Goal: Communication & Community: Participate in discussion

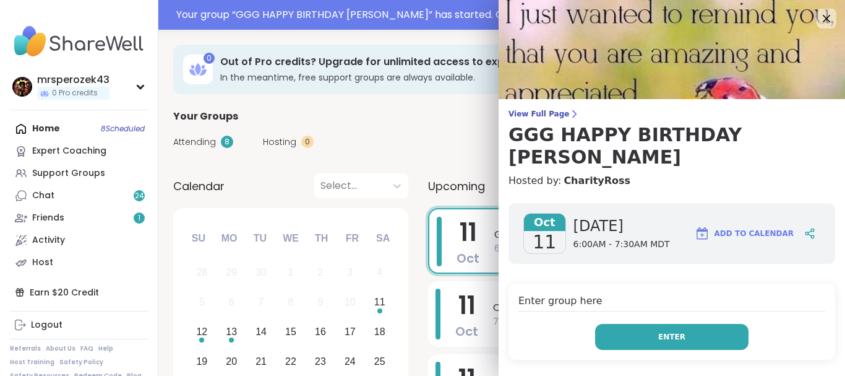
click at [655, 324] on button "Enter" at bounding box center [671, 337] width 153 height 26
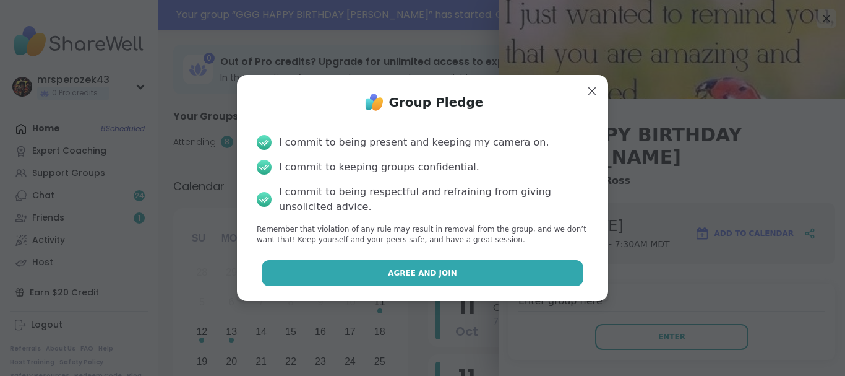
click at [507, 271] on button "Agree and Join" at bounding box center [423, 273] width 322 height 26
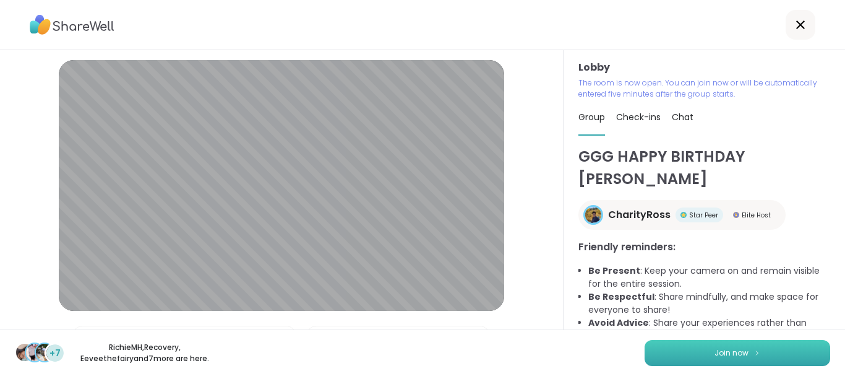
click at [712, 350] on button "Join now" at bounding box center [738, 353] width 186 height 26
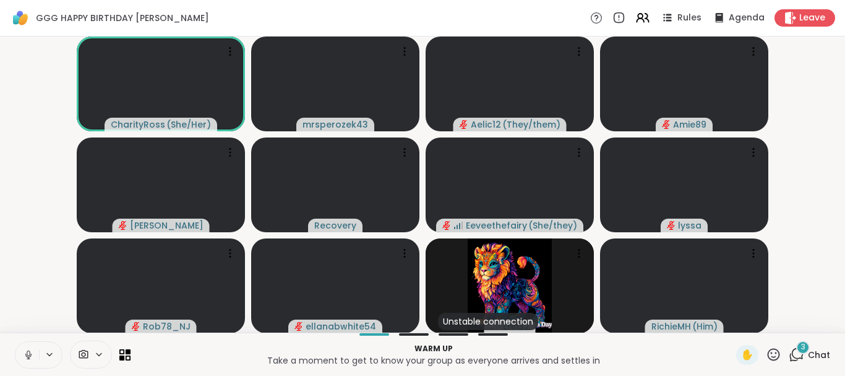
click at [28, 351] on icon at bounding box center [28, 354] width 11 height 11
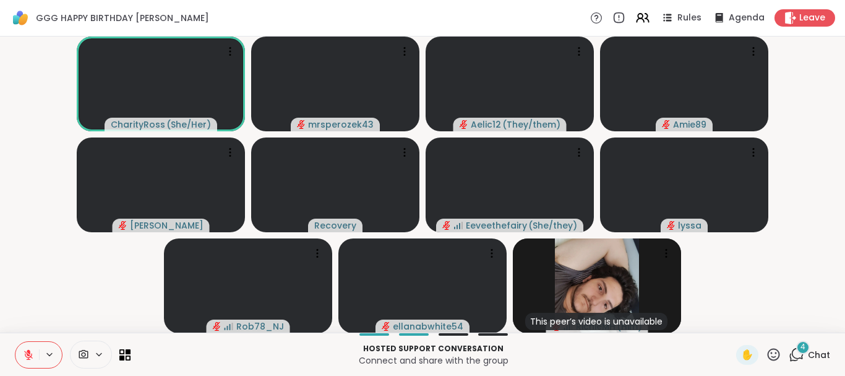
click at [27, 349] on icon at bounding box center [28, 354] width 11 height 11
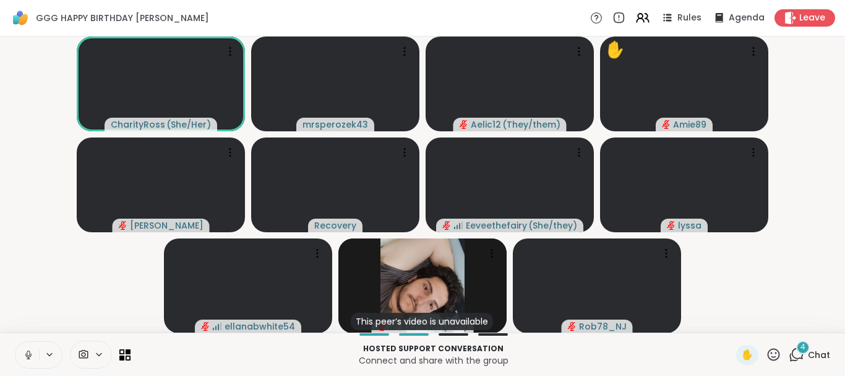
click at [27, 354] on icon at bounding box center [28, 354] width 11 height 11
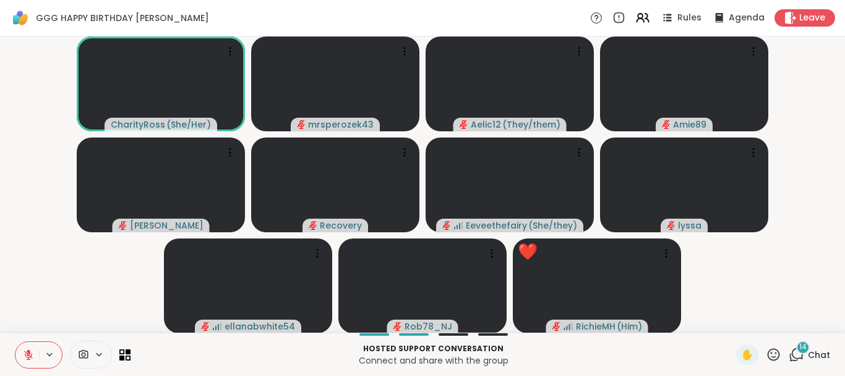
click at [28, 351] on icon at bounding box center [29, 351] width 4 height 5
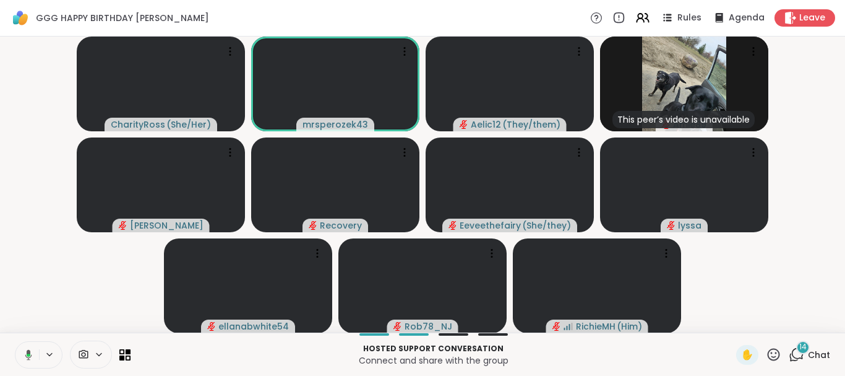
click at [24, 350] on icon at bounding box center [26, 354] width 11 height 11
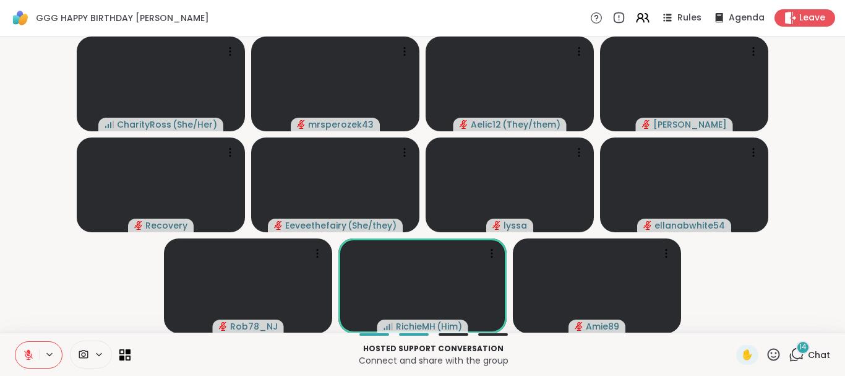
click at [804, 348] on span "14" at bounding box center [802, 347] width 7 height 11
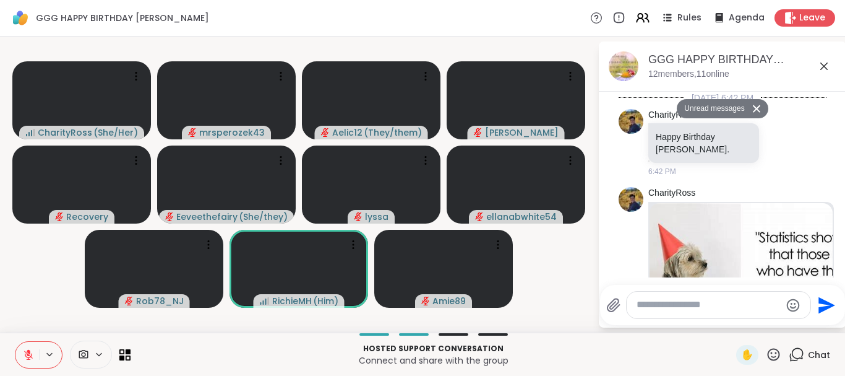
scroll to position [3205, 0]
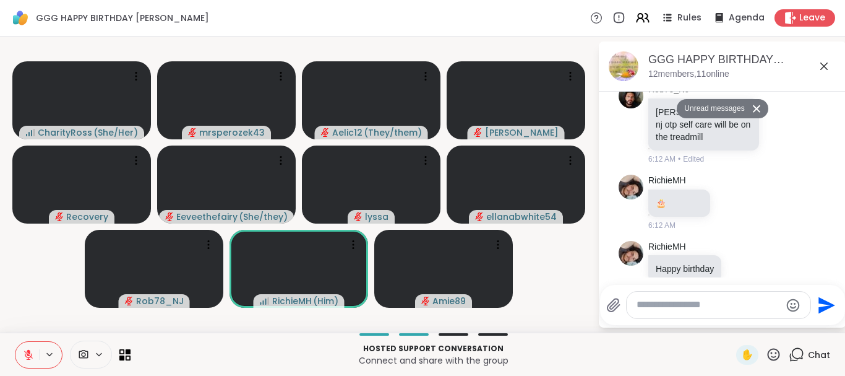
click at [753, 105] on icon at bounding box center [756, 108] width 7 height 7
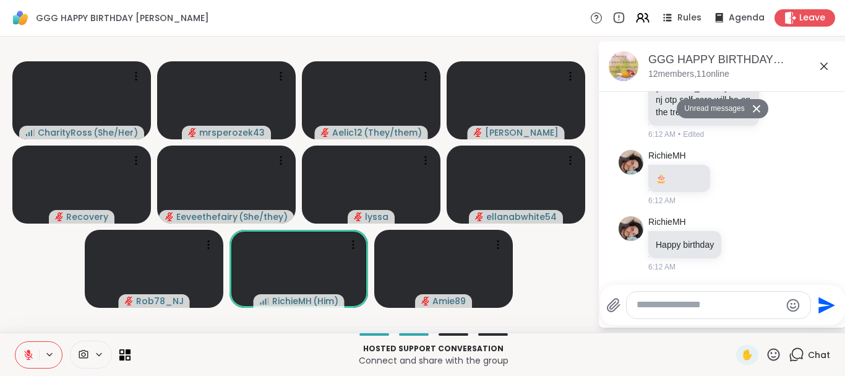
scroll to position [3175, 0]
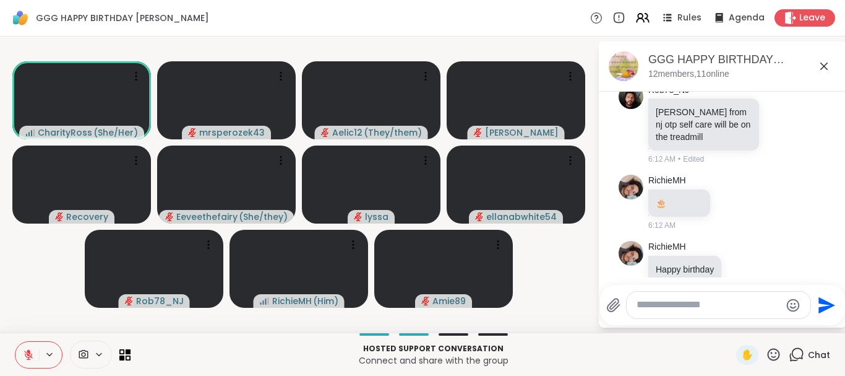
click at [823, 68] on icon at bounding box center [823, 65] width 7 height 7
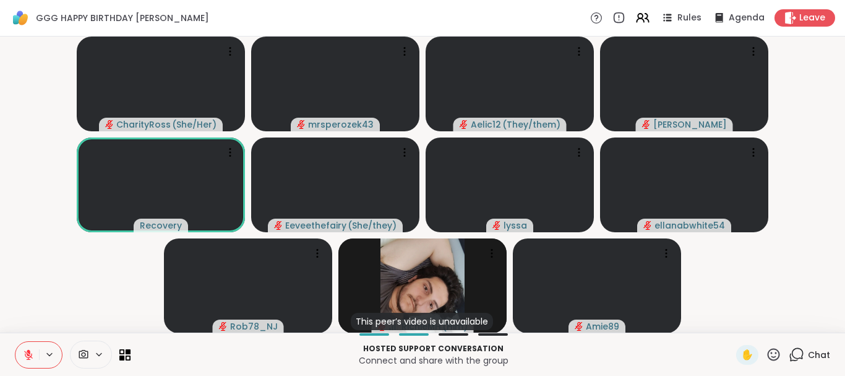
click at [28, 351] on icon at bounding box center [29, 351] width 4 height 5
click at [29, 351] on icon at bounding box center [28, 354] width 11 height 11
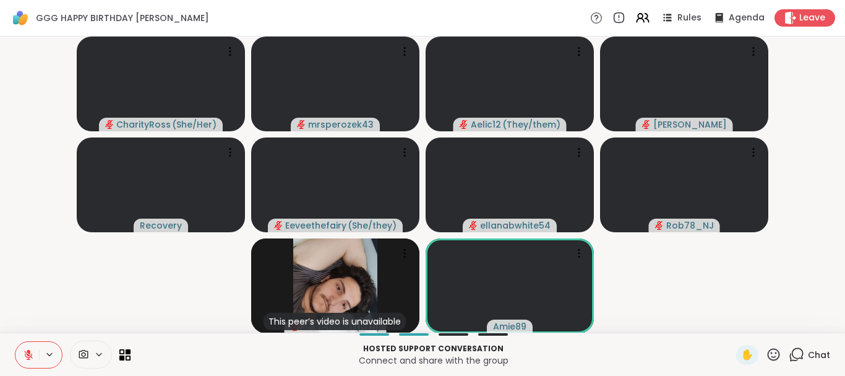
click at [27, 350] on icon at bounding box center [29, 351] width 4 height 5
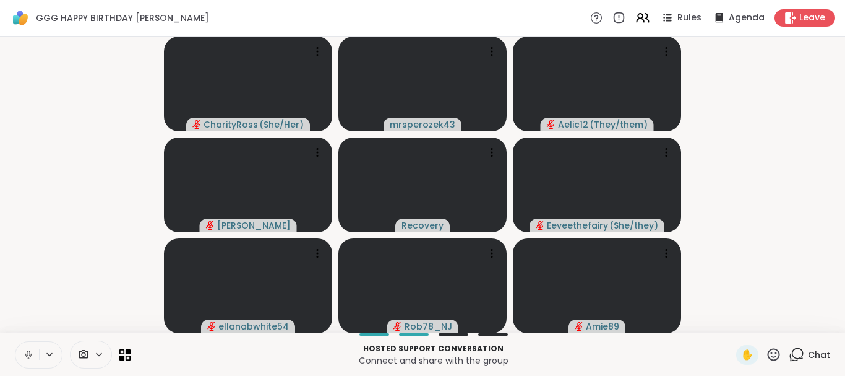
click at [799, 353] on icon at bounding box center [796, 353] width 15 height 15
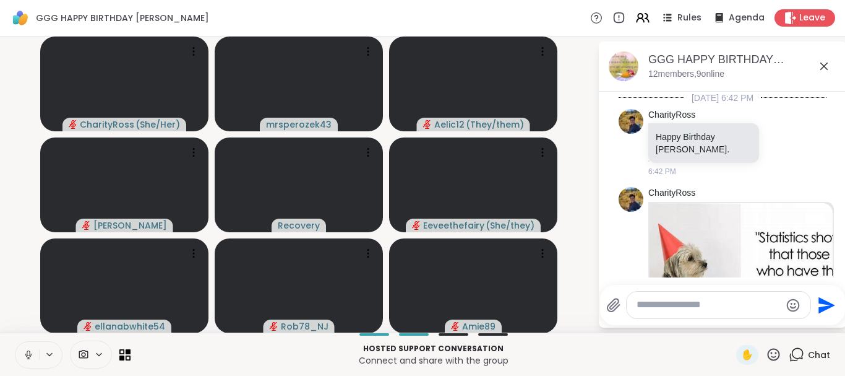
scroll to position [3548, 0]
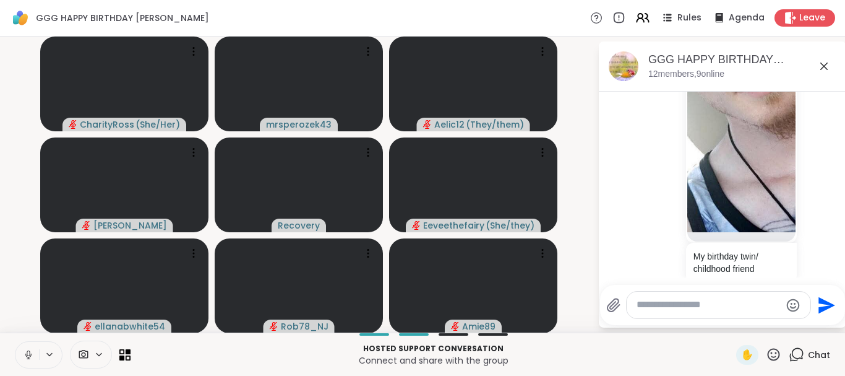
click at [823, 67] on icon at bounding box center [823, 65] width 7 height 7
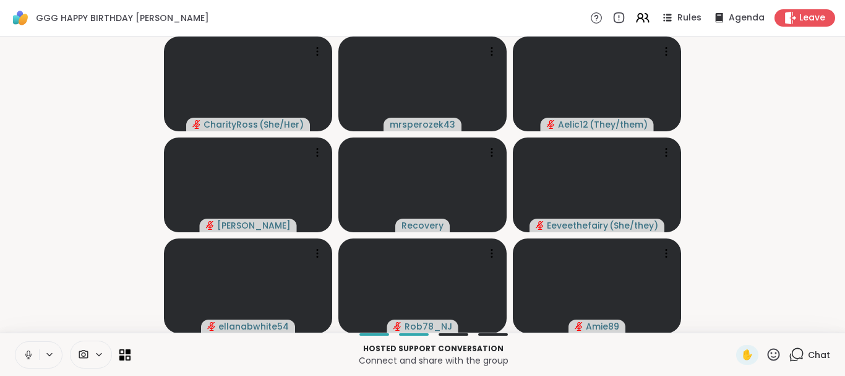
click at [25, 351] on icon at bounding box center [28, 354] width 11 height 11
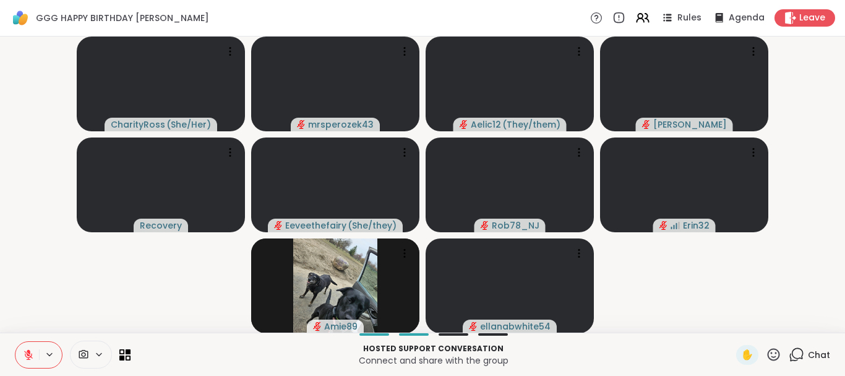
click at [27, 353] on icon at bounding box center [28, 354] width 9 height 9
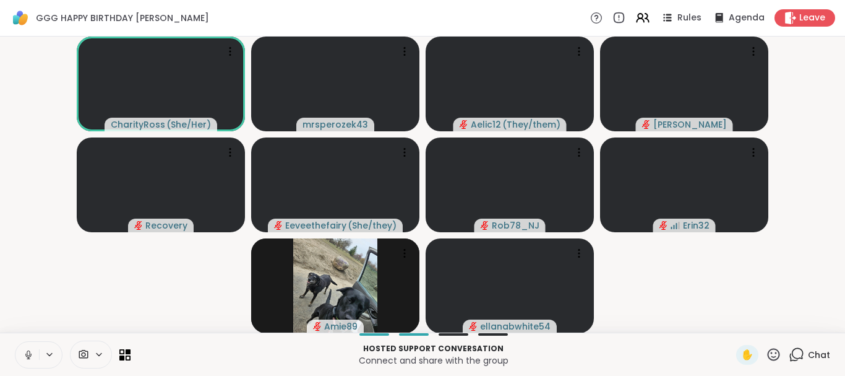
click at [28, 355] on icon at bounding box center [28, 354] width 11 height 11
click at [27, 352] on icon at bounding box center [28, 354] width 11 height 11
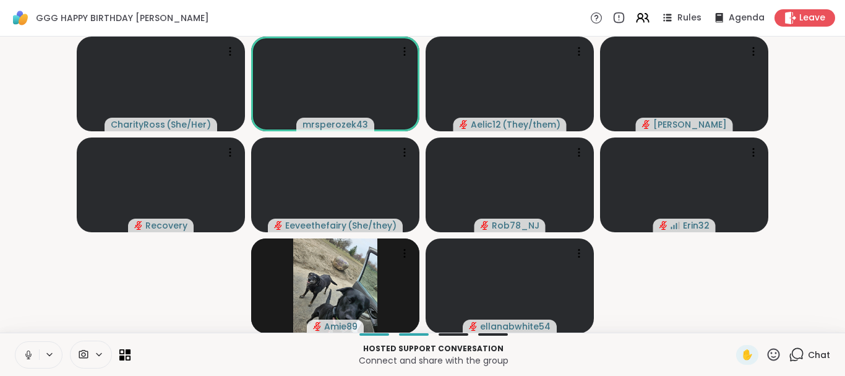
click at [773, 350] on icon at bounding box center [773, 353] width 15 height 15
click at [801, 350] on icon at bounding box center [796, 353] width 15 height 15
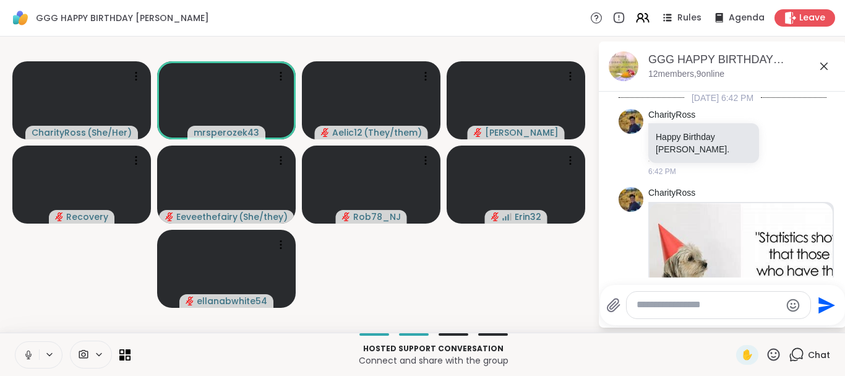
scroll to position [3955, 0]
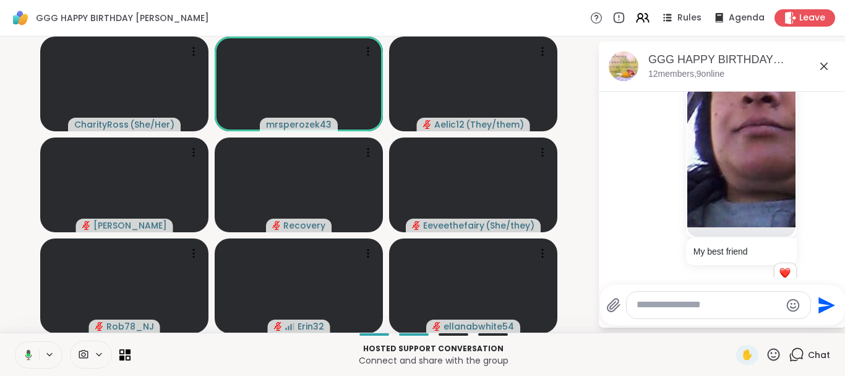
click at [822, 66] on icon at bounding box center [824, 66] width 15 height 15
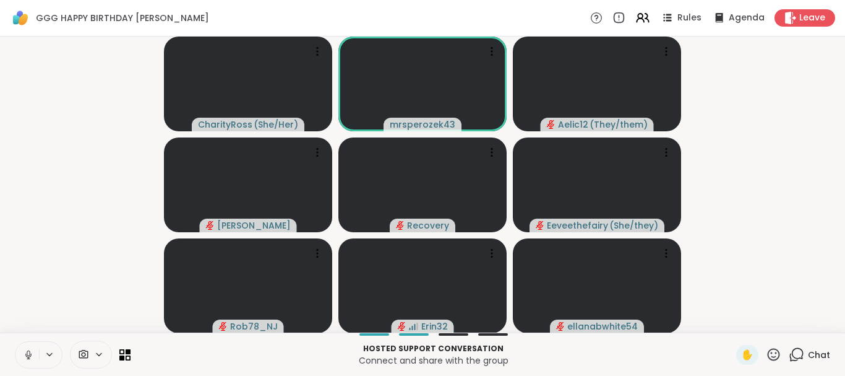
click at [28, 350] on icon at bounding box center [28, 354] width 11 height 11
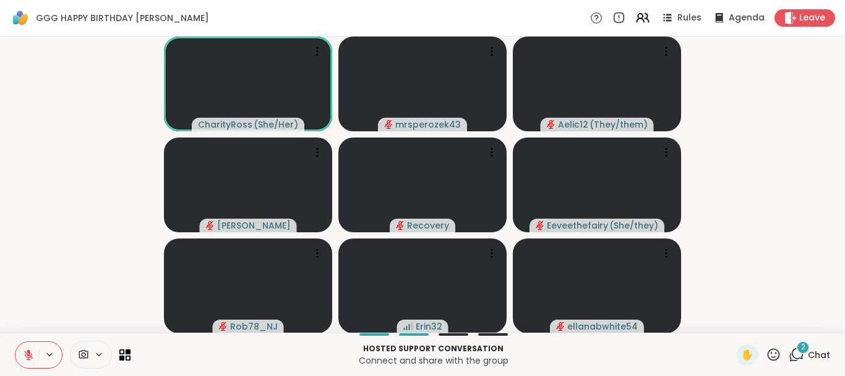
click at [802, 343] on span "2" at bounding box center [803, 347] width 4 height 11
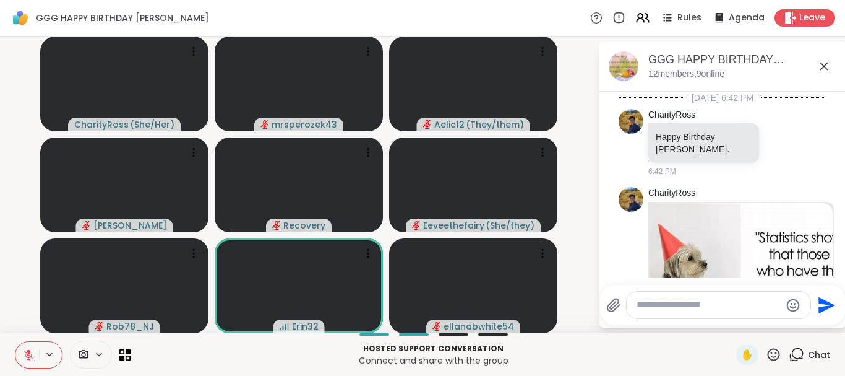
scroll to position [4129, 0]
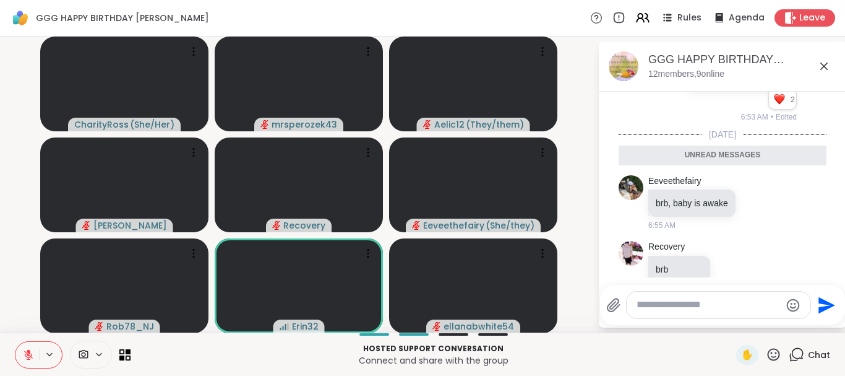
click at [822, 64] on icon at bounding box center [823, 65] width 7 height 7
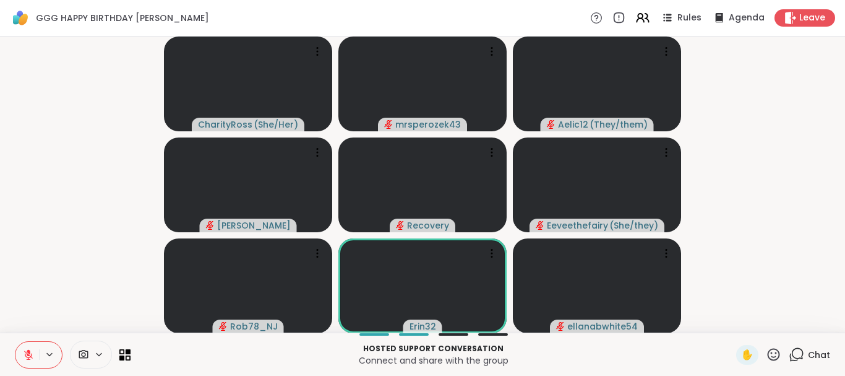
click at [771, 353] on icon at bounding box center [773, 353] width 15 height 15
click at [738, 322] on span "❤️" at bounding box center [737, 321] width 12 height 15
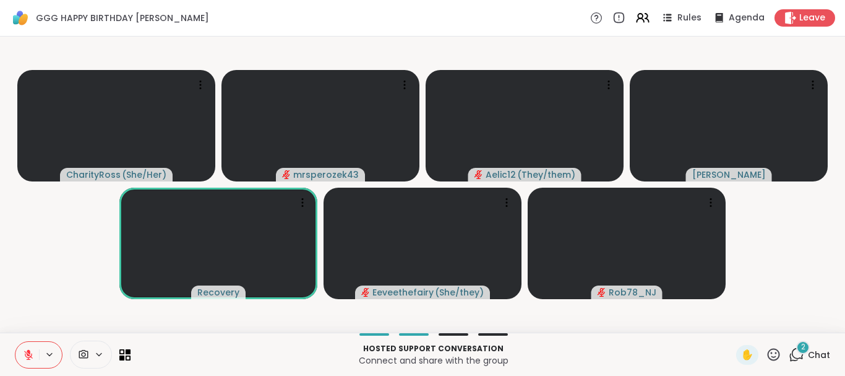
drag, startPoint x: 40, startPoint y: 316, endPoint x: 138, endPoint y: 366, distance: 110.7
click at [138, 332] on div "CharityRoss ( She/Her ) mrsperozek43 Aelic12 ( They/them ) [PERSON_NAME] Recove…" at bounding box center [422, 185] width 845 height 296
click at [567, 340] on div "Hosted support conversation Connect and share with the group ✋ 2 Chat" at bounding box center [422, 353] width 845 height 43
click at [801, 347] on div "2" at bounding box center [803, 347] width 14 height 14
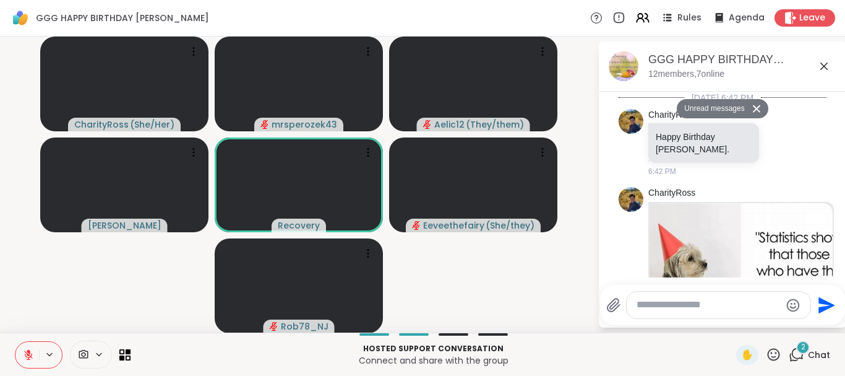
scroll to position [4579, 0]
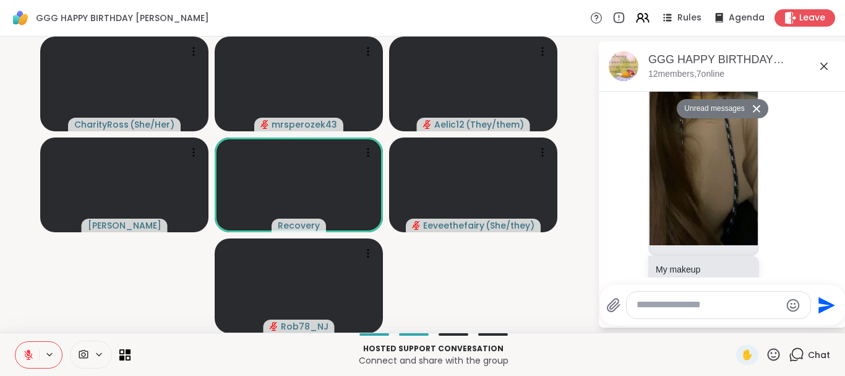
click at [757, 105] on icon at bounding box center [756, 109] width 9 height 8
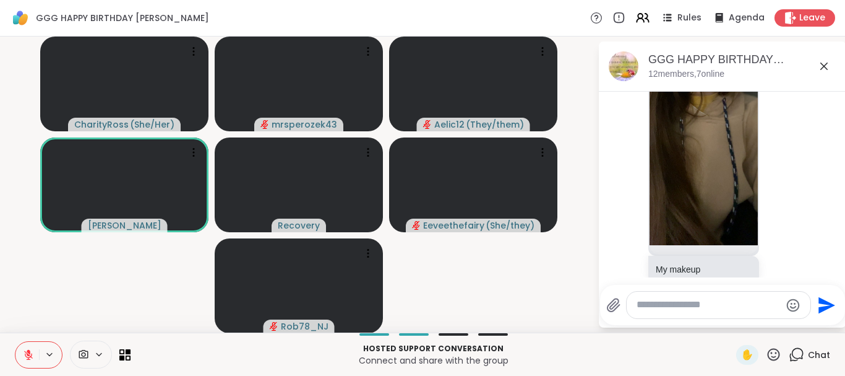
click at [821, 66] on icon at bounding box center [824, 66] width 15 height 15
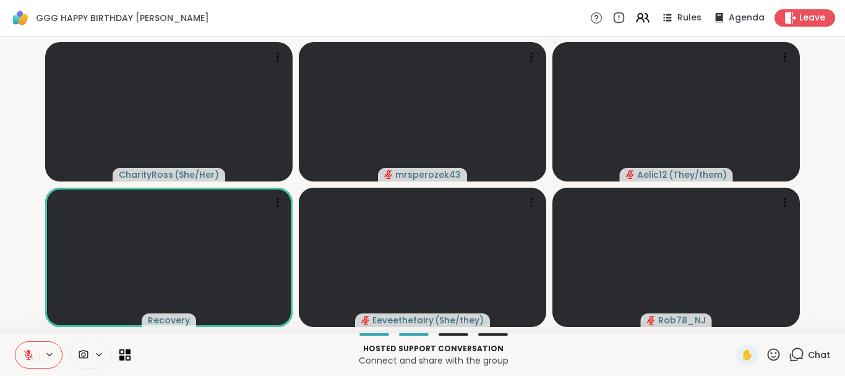
click at [25, 348] on button at bounding box center [27, 355] width 24 height 26
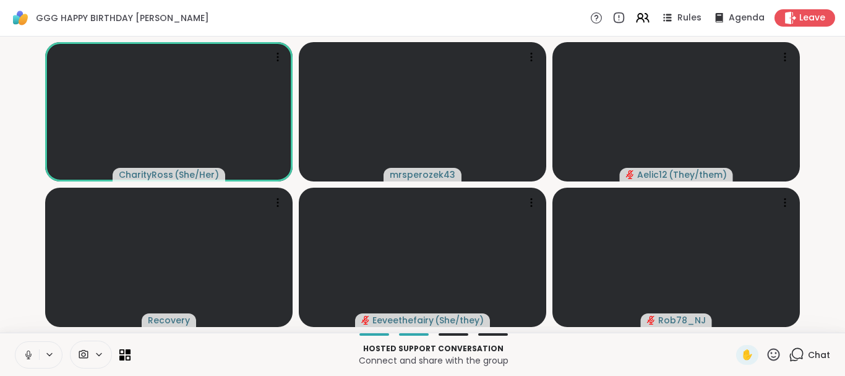
click at [25, 351] on icon at bounding box center [28, 354] width 11 height 11
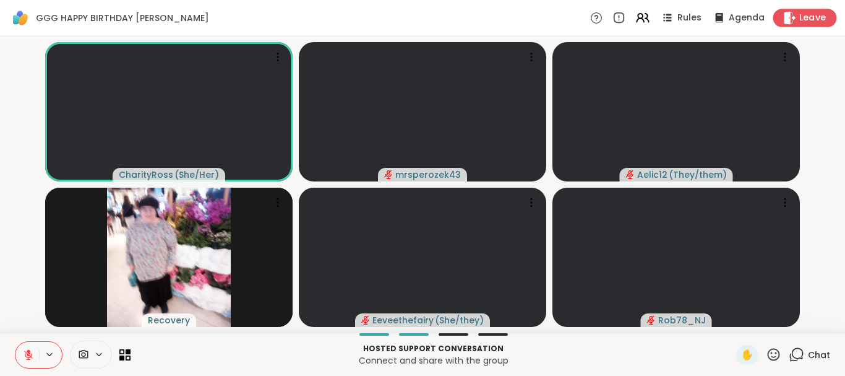
click at [799, 20] on div "Leave" at bounding box center [805, 18] width 64 height 18
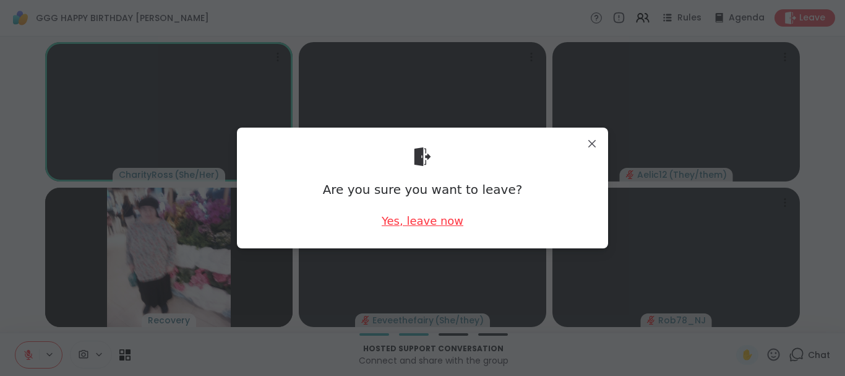
click at [438, 222] on div "Yes, leave now" at bounding box center [423, 220] width 82 height 15
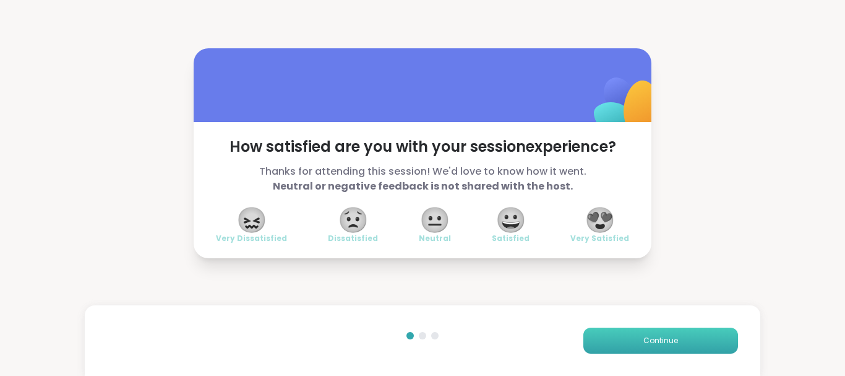
click at [626, 340] on button "Continue" at bounding box center [660, 340] width 155 height 26
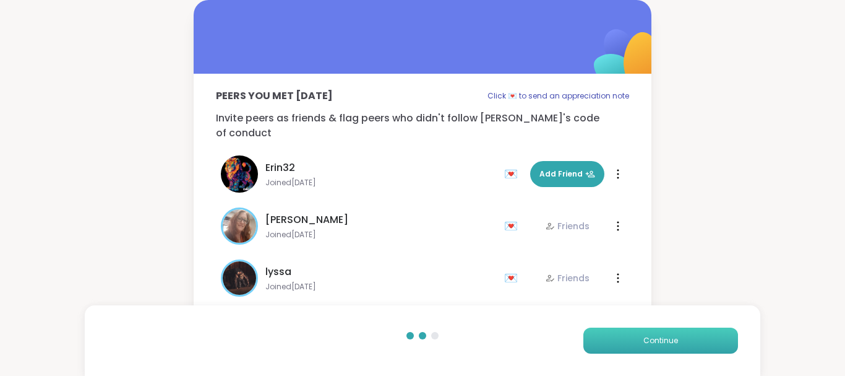
click at [626, 340] on button "Continue" at bounding box center [660, 340] width 155 height 26
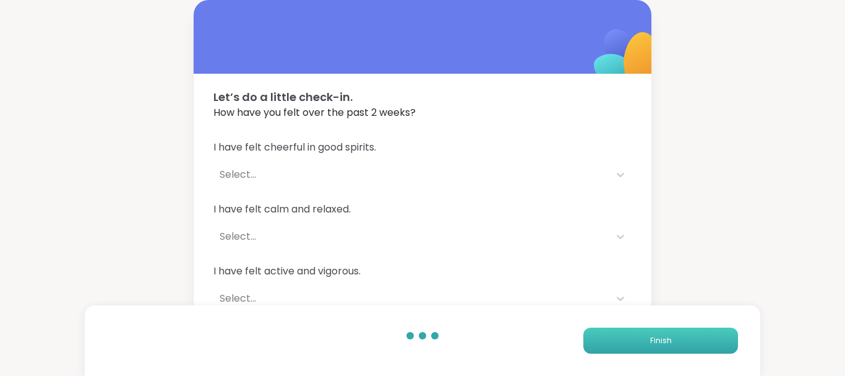
click at [626, 340] on button "Finish" at bounding box center [660, 340] width 155 height 26
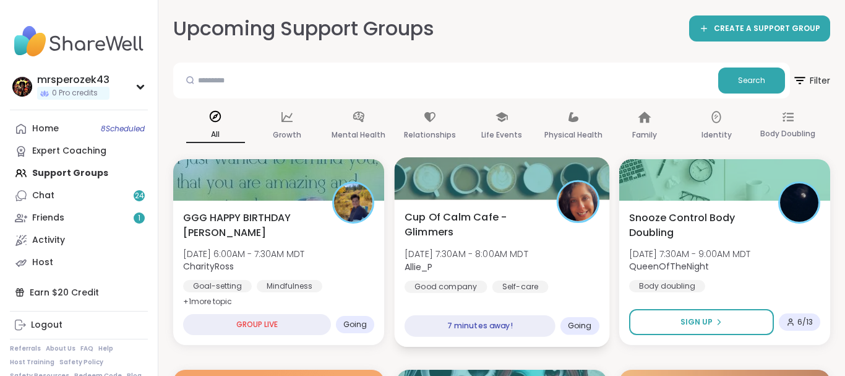
click at [492, 258] on span "[DATE] 7:30AM - 8:00AM MDT" at bounding box center [467, 253] width 124 height 12
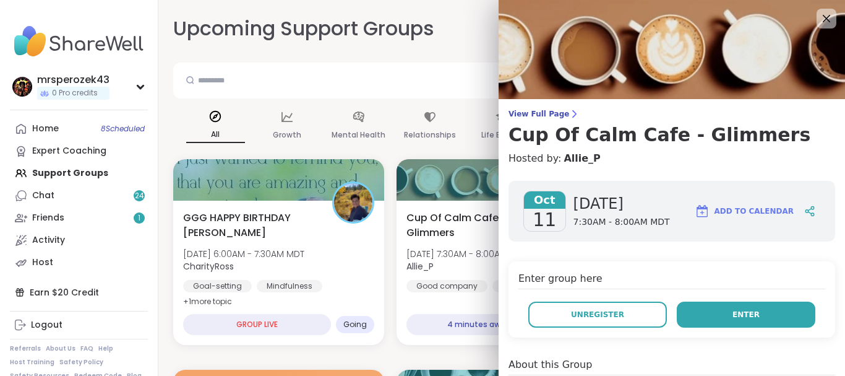
click at [728, 312] on button "Enter" at bounding box center [746, 314] width 139 height 26
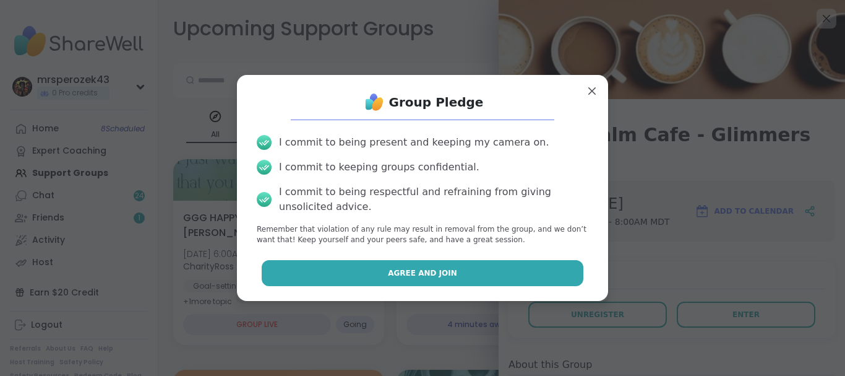
click at [458, 272] on button "Agree and Join" at bounding box center [423, 273] width 322 height 26
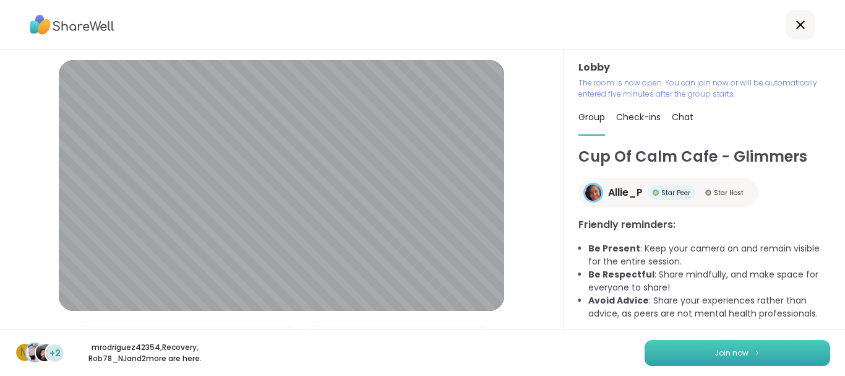
click at [711, 355] on button "Join now" at bounding box center [738, 353] width 186 height 26
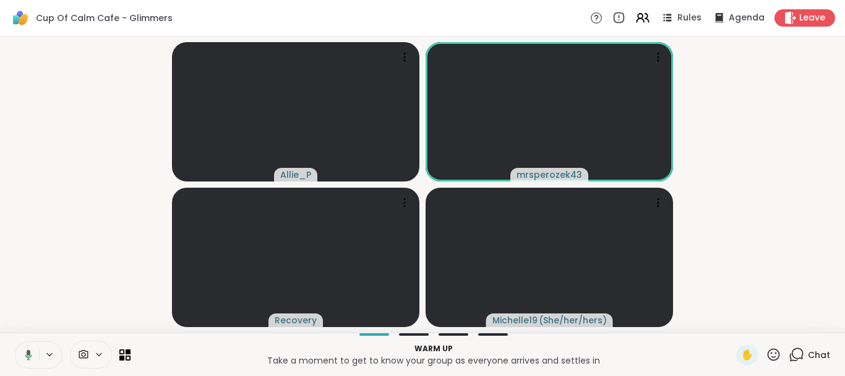
click at [40, 291] on video-player-container "Allie_P mrsperozek43 Recovery Michelle19 ( She/her/hers )" at bounding box center [422, 184] width 830 height 286
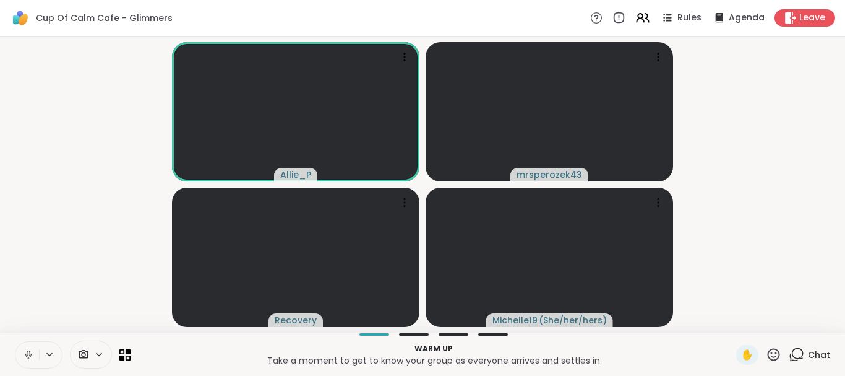
click at [24, 350] on icon at bounding box center [28, 354] width 11 height 11
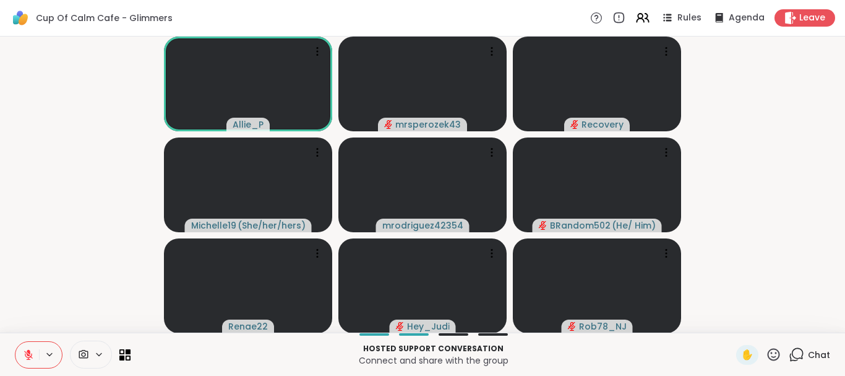
click at [24, 353] on icon at bounding box center [28, 354] width 11 height 11
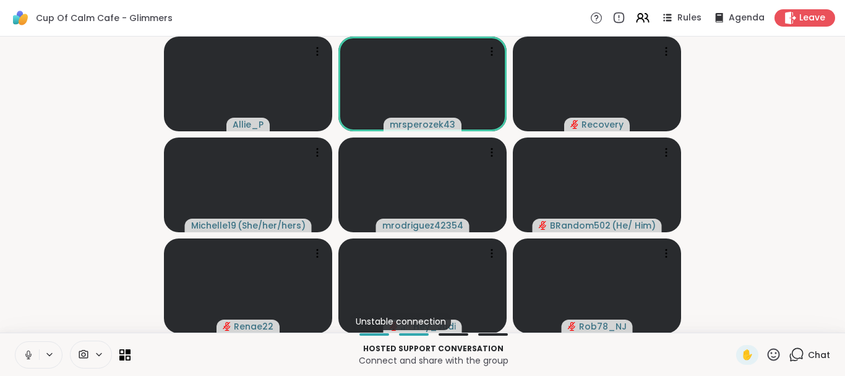
click at [27, 354] on icon at bounding box center [28, 353] width 3 height 6
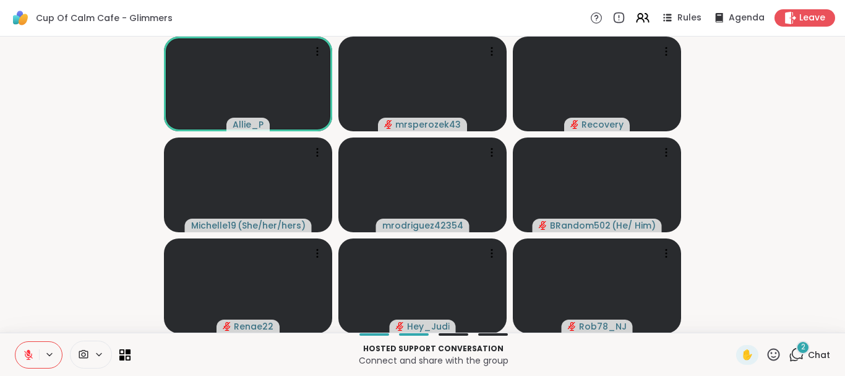
click at [801, 345] on div "2" at bounding box center [803, 347] width 14 height 14
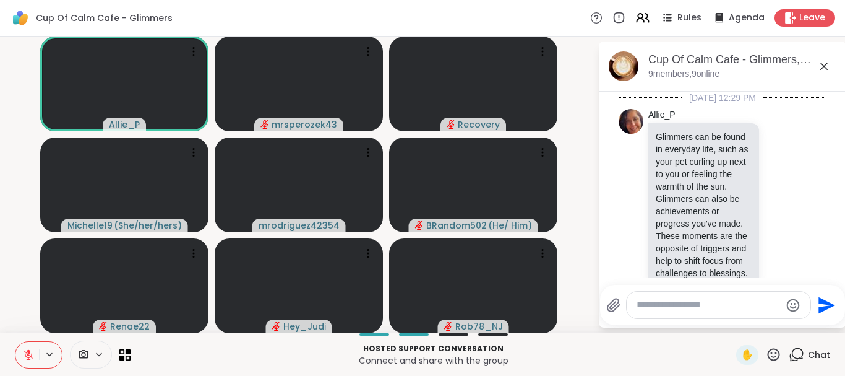
scroll to position [348, 0]
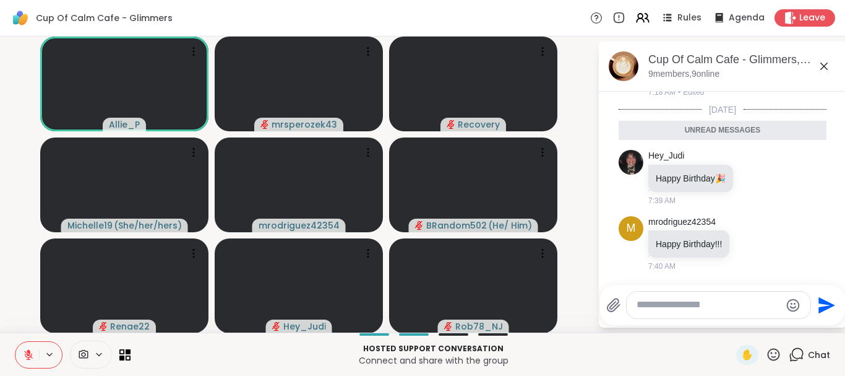
click at [824, 63] on icon at bounding box center [824, 66] width 15 height 15
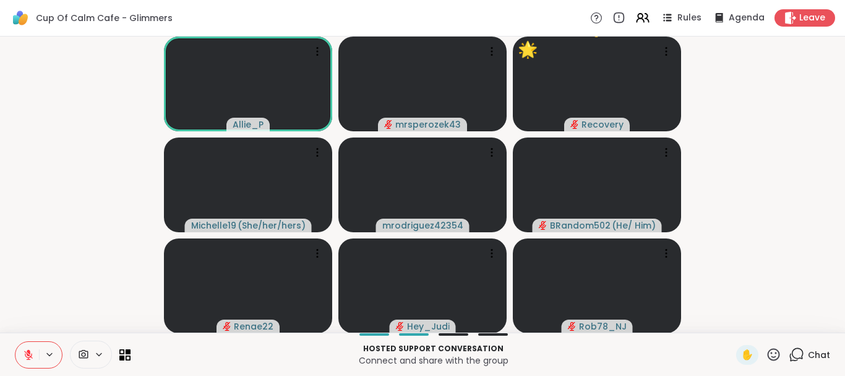
click at [772, 351] on icon at bounding box center [773, 353] width 15 height 15
click at [736, 319] on span "❤️" at bounding box center [737, 321] width 12 height 15
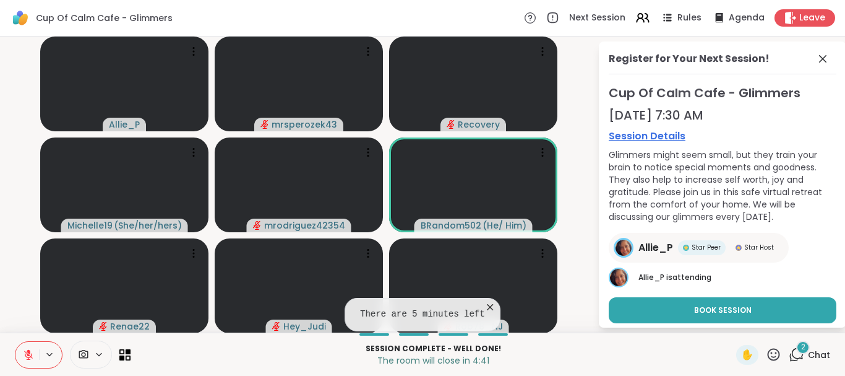
click at [799, 351] on div "2" at bounding box center [803, 347] width 14 height 14
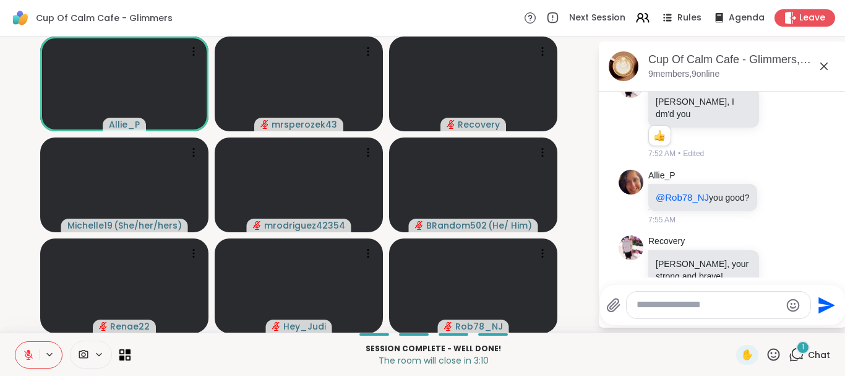
scroll to position [1352, 0]
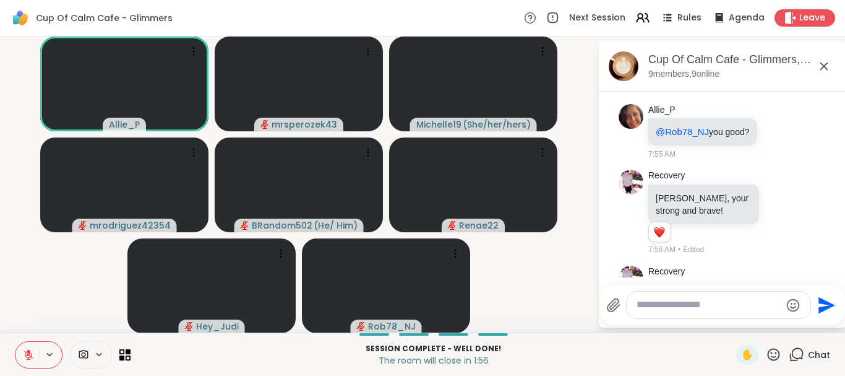
click at [661, 311] on textarea "Type your message" at bounding box center [709, 304] width 144 height 13
type textarea "**********"
click at [821, 301] on icon "Send" at bounding box center [828, 304] width 17 height 17
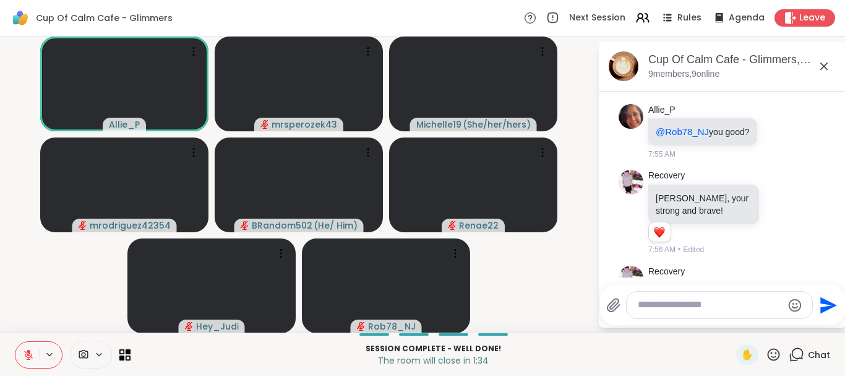
scroll to position [1418, 0]
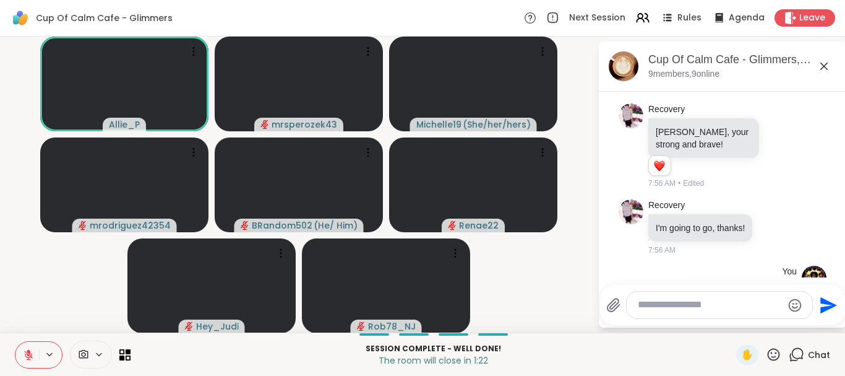
click at [824, 64] on icon at bounding box center [824, 66] width 15 height 15
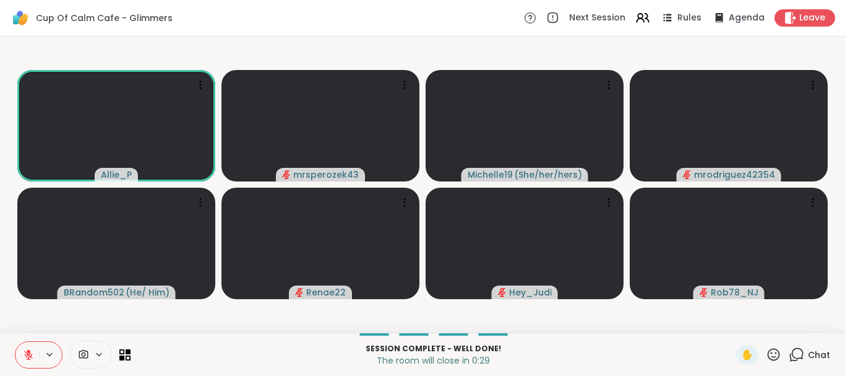
click at [29, 351] on icon at bounding box center [29, 351] width 4 height 5
click at [28, 353] on icon at bounding box center [28, 354] width 11 height 11
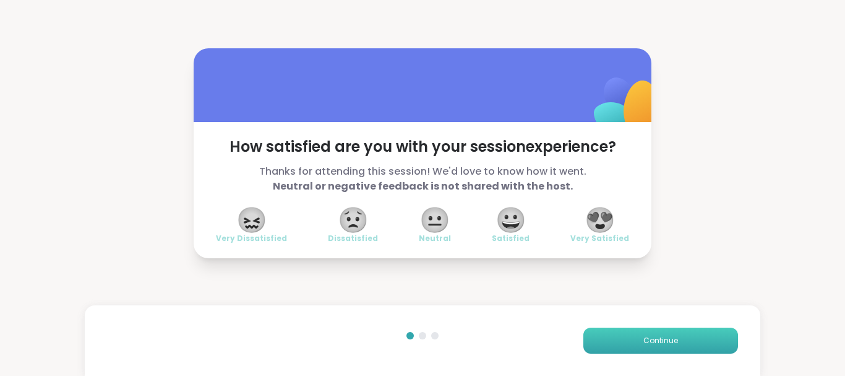
click at [613, 335] on button "Continue" at bounding box center [660, 340] width 155 height 26
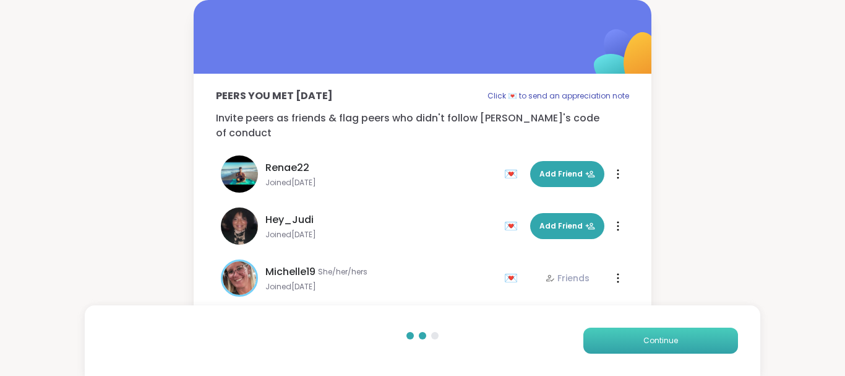
click at [613, 335] on button "Continue" at bounding box center [660, 340] width 155 height 26
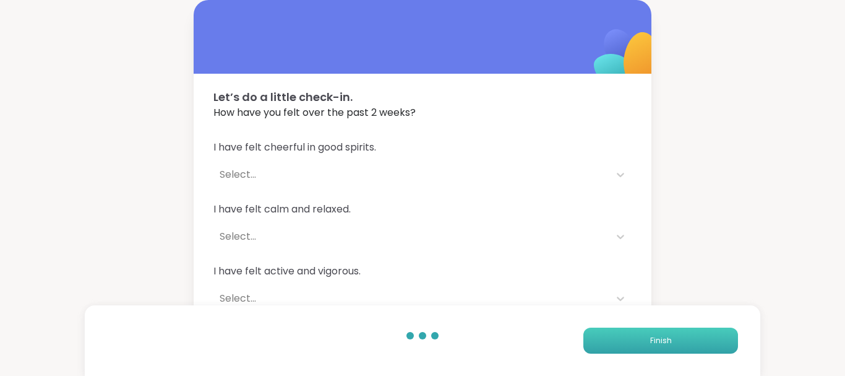
click at [613, 335] on button "Finish" at bounding box center [660, 340] width 155 height 26
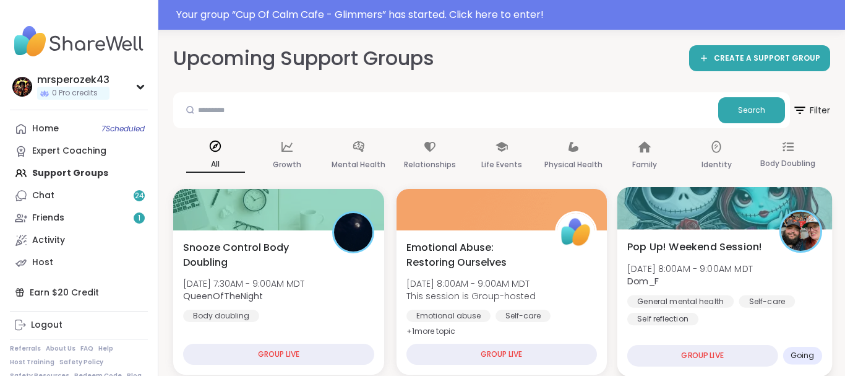
click at [724, 282] on span "Dom_F" at bounding box center [690, 281] width 126 height 12
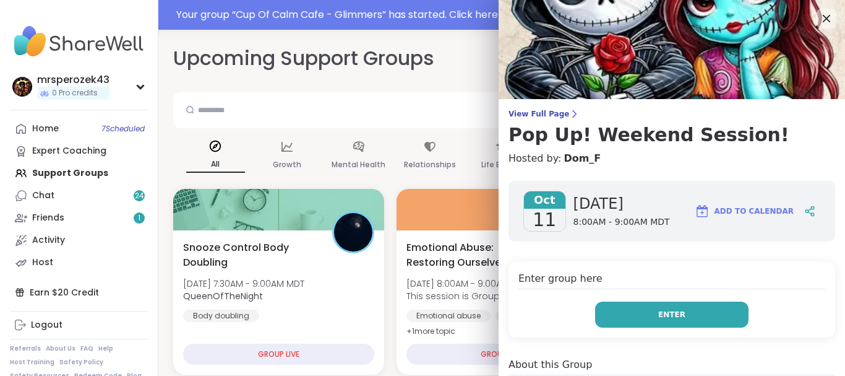
click at [694, 314] on button "Enter" at bounding box center [671, 314] width 153 height 26
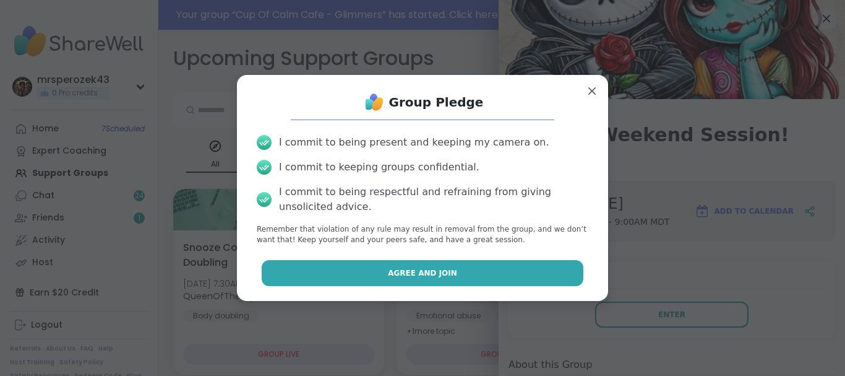
click at [504, 269] on button "Agree and Join" at bounding box center [423, 273] width 322 height 26
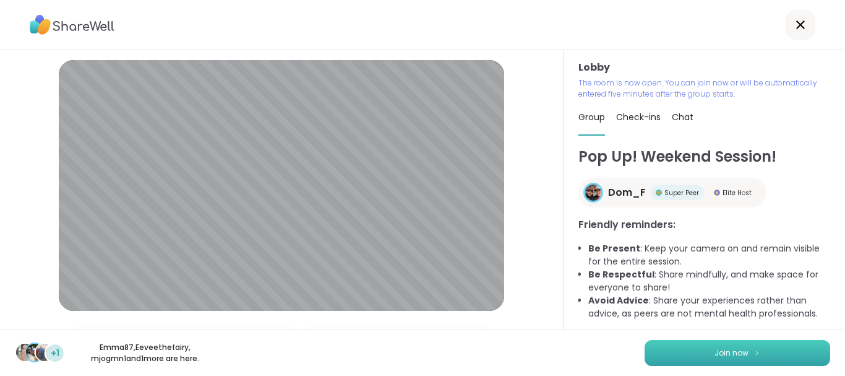
click at [686, 346] on button "Join now" at bounding box center [738, 353] width 186 height 26
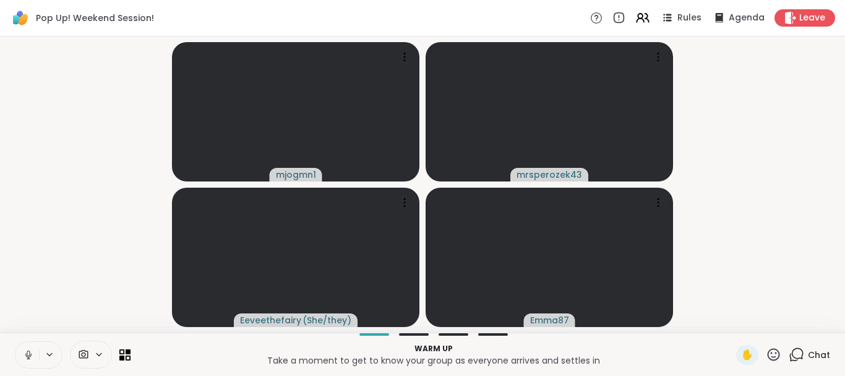
click at [27, 351] on icon at bounding box center [28, 354] width 11 height 11
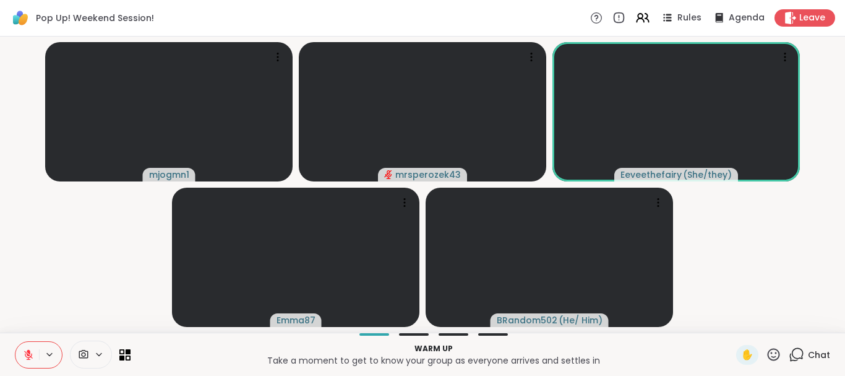
click at [30, 352] on icon at bounding box center [28, 354] width 11 height 11
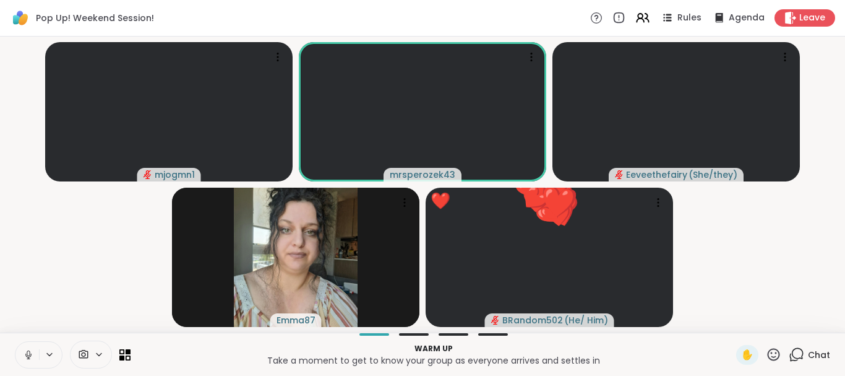
click at [29, 346] on button at bounding box center [27, 355] width 24 height 26
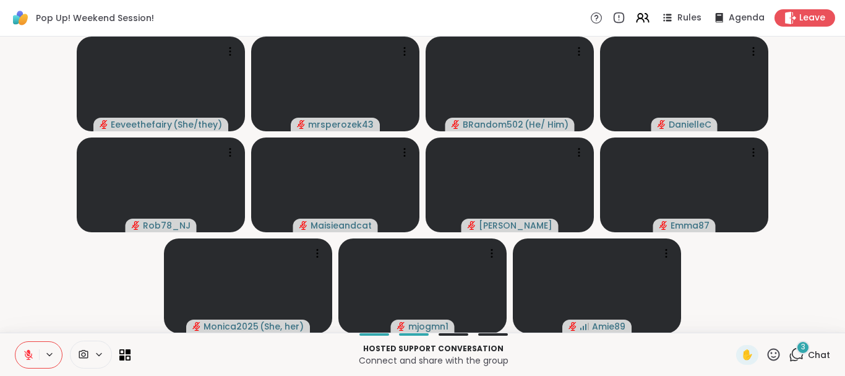
click at [28, 345] on button at bounding box center [27, 355] width 24 height 26
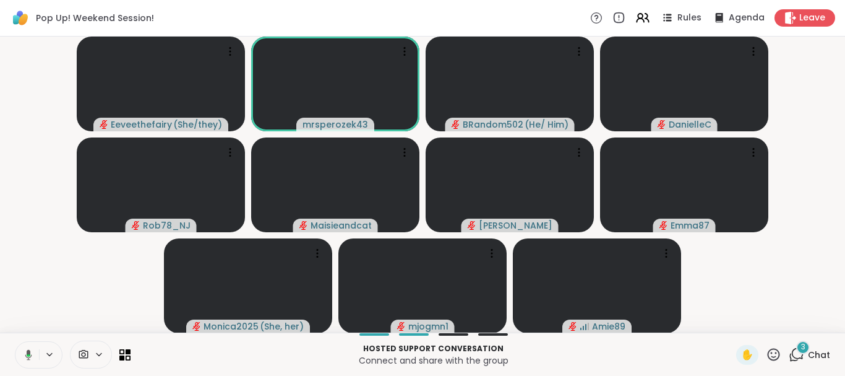
click at [25, 350] on icon at bounding box center [26, 354] width 11 height 11
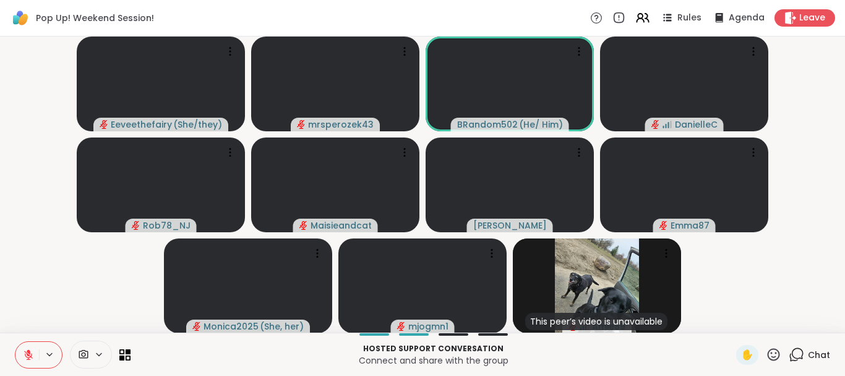
click at [794, 347] on icon at bounding box center [796, 353] width 15 height 15
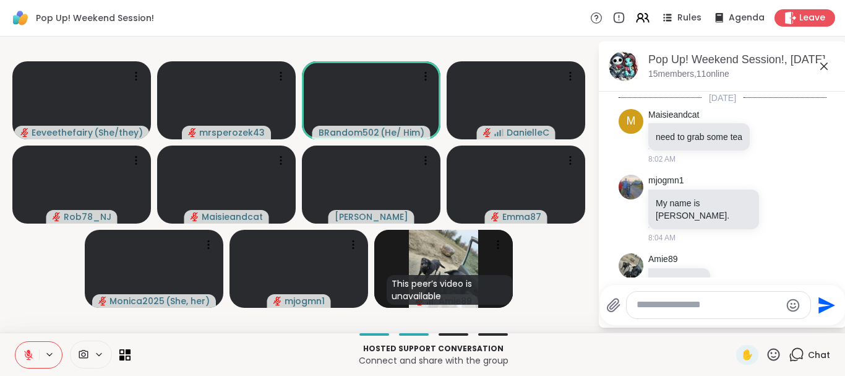
scroll to position [433, 0]
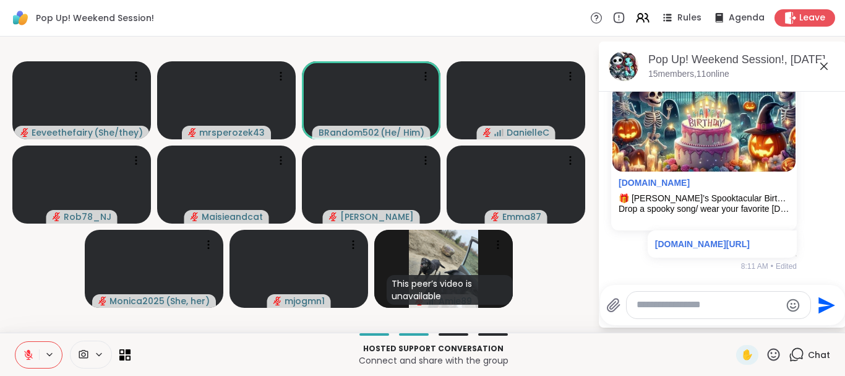
click at [826, 66] on icon at bounding box center [824, 66] width 15 height 15
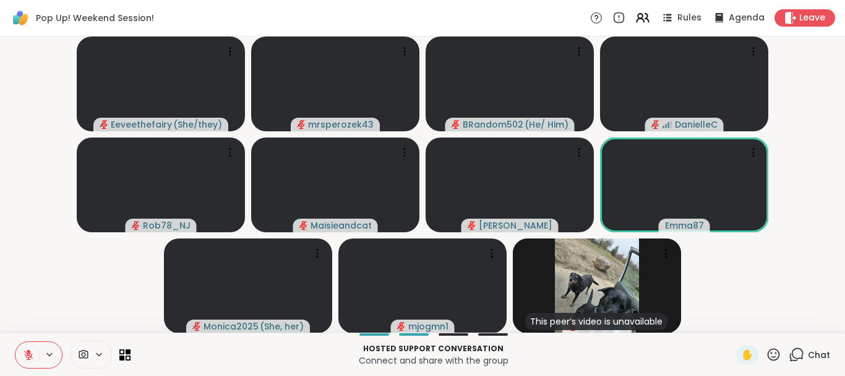
click at [796, 353] on icon at bounding box center [796, 353] width 15 height 15
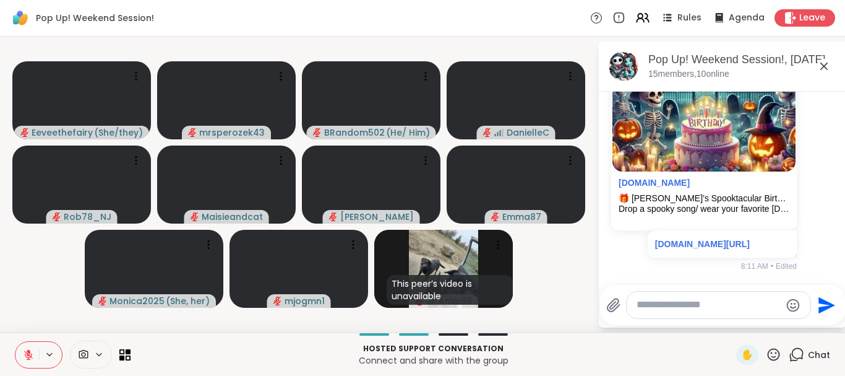
click at [692, 306] on textarea "Type your message" at bounding box center [709, 304] width 144 height 13
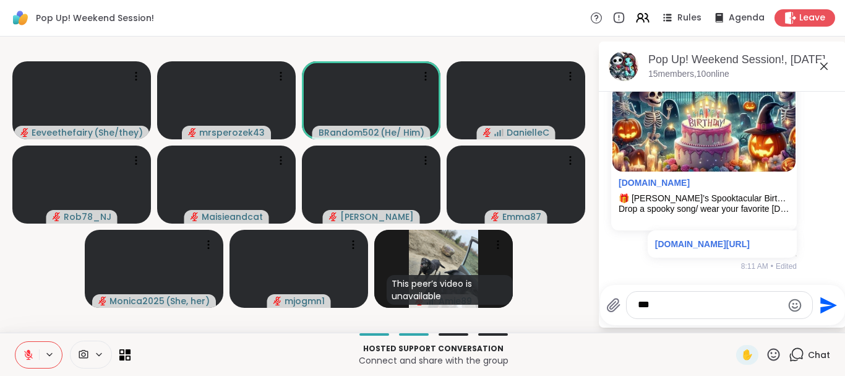
type textarea "***"
click at [821, 297] on icon "Send" at bounding box center [827, 305] width 20 height 20
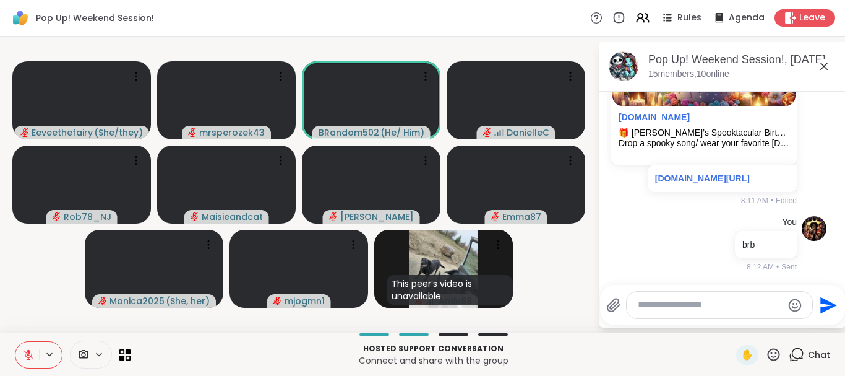
click at [822, 64] on icon at bounding box center [823, 65] width 7 height 7
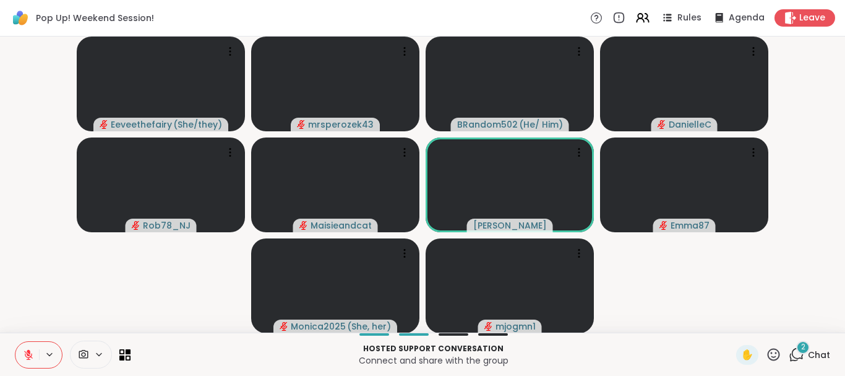
click at [799, 345] on div "2" at bounding box center [803, 347] width 14 height 14
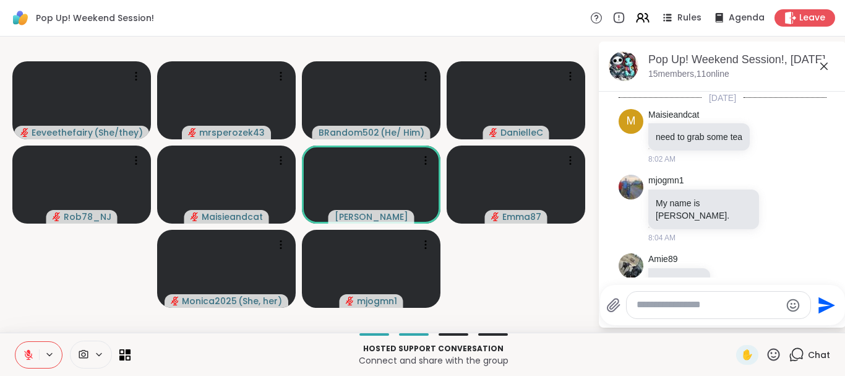
scroll to position [673, 0]
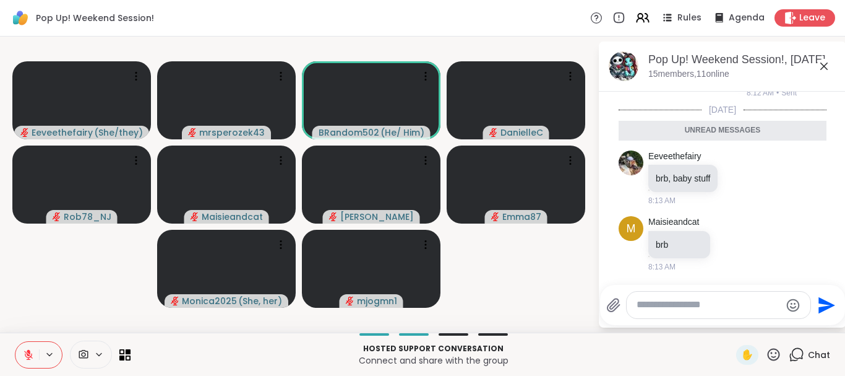
click at [824, 62] on icon at bounding box center [824, 66] width 15 height 15
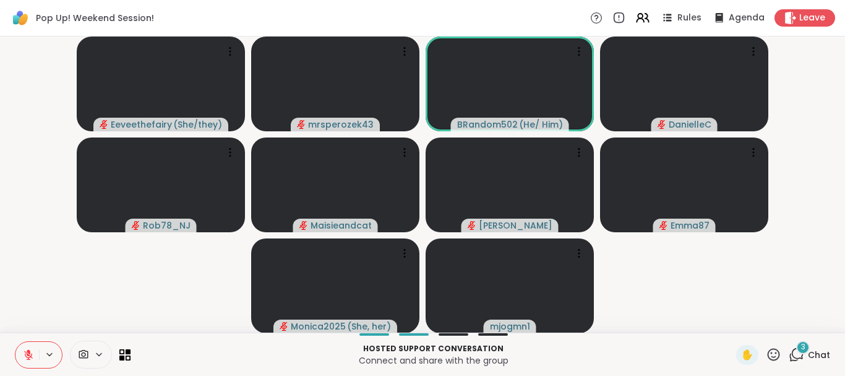
click at [25, 349] on icon at bounding box center [28, 354] width 11 height 11
click at [27, 348] on button at bounding box center [27, 355] width 24 height 26
click at [27, 350] on icon at bounding box center [28, 354] width 11 height 11
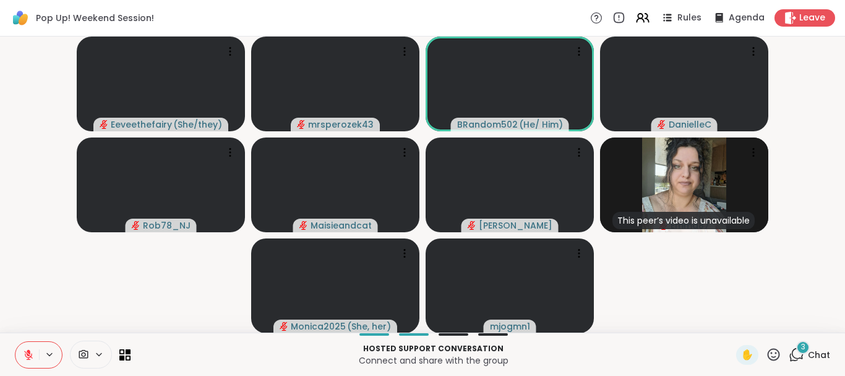
click at [799, 345] on div "3" at bounding box center [803, 347] width 14 height 14
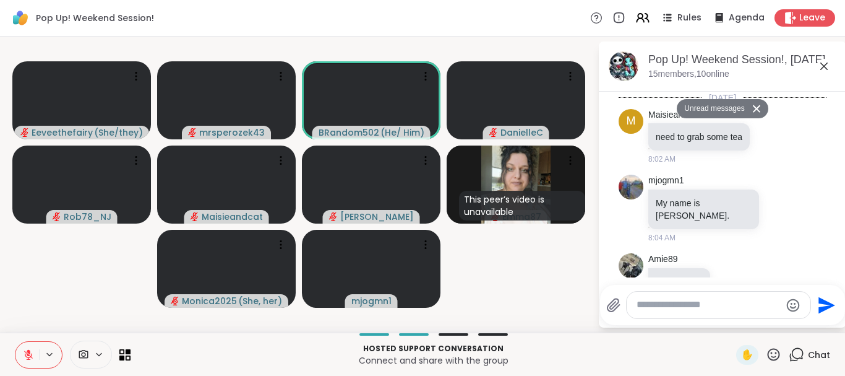
scroll to position [952, 0]
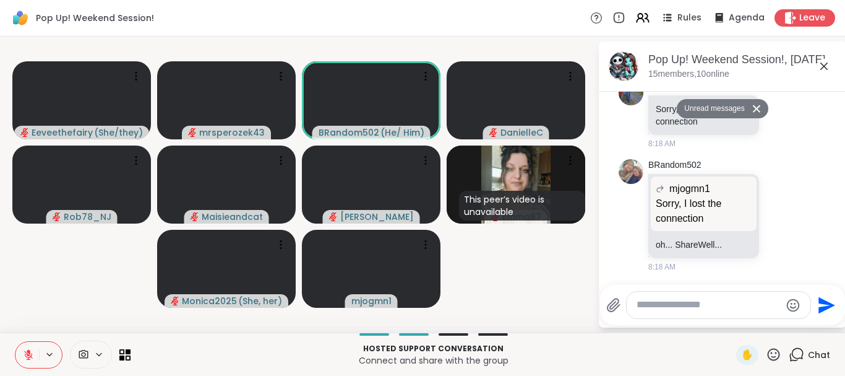
click at [824, 65] on icon at bounding box center [823, 65] width 7 height 7
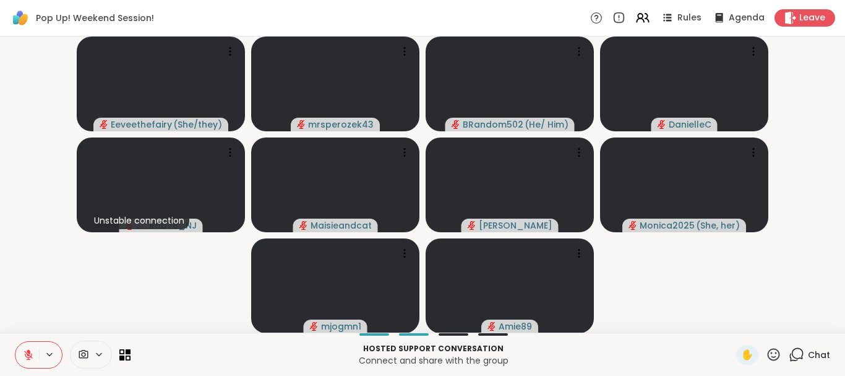
click at [28, 349] on icon at bounding box center [28, 354] width 11 height 11
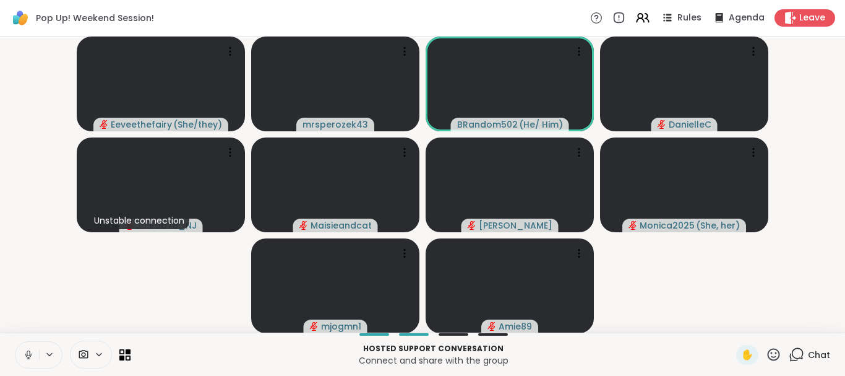
click at [27, 355] on icon at bounding box center [28, 354] width 11 height 11
drag, startPoint x: 27, startPoint y: 355, endPoint x: 39, endPoint y: 326, distance: 31.6
click at [39, 326] on div "Pop Up! Weekend Session! Rules Agenda Leave Eeveethefairy ( She/they ) mrsperoz…" at bounding box center [422, 188] width 845 height 376
click at [30, 353] on icon at bounding box center [29, 351] width 4 height 5
click at [30, 354] on icon at bounding box center [28, 354] width 11 height 11
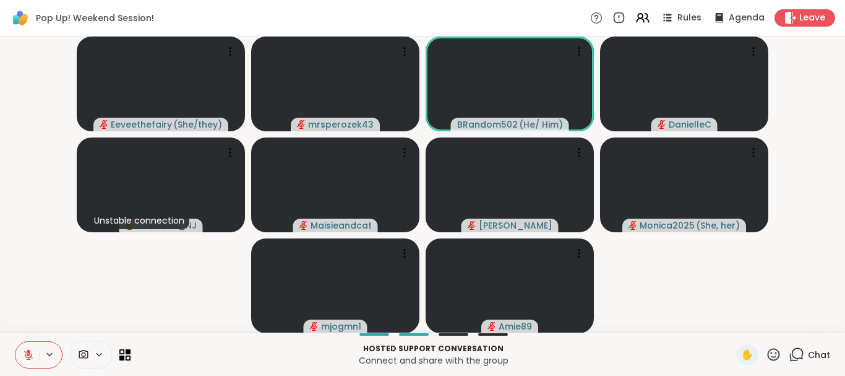
click at [798, 348] on icon at bounding box center [798, 353] width 12 height 11
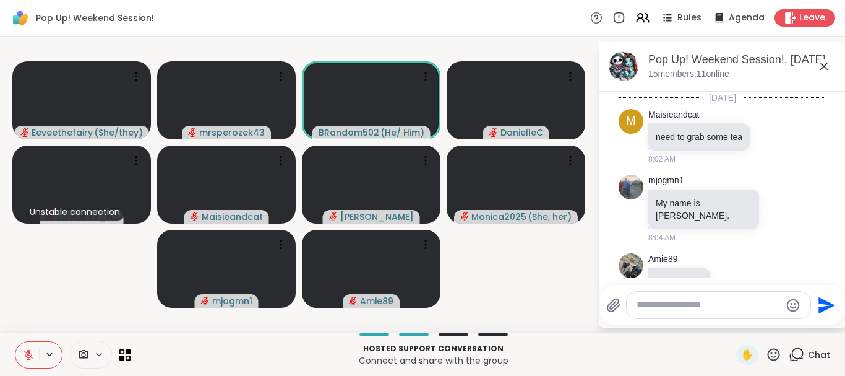
scroll to position [910, 0]
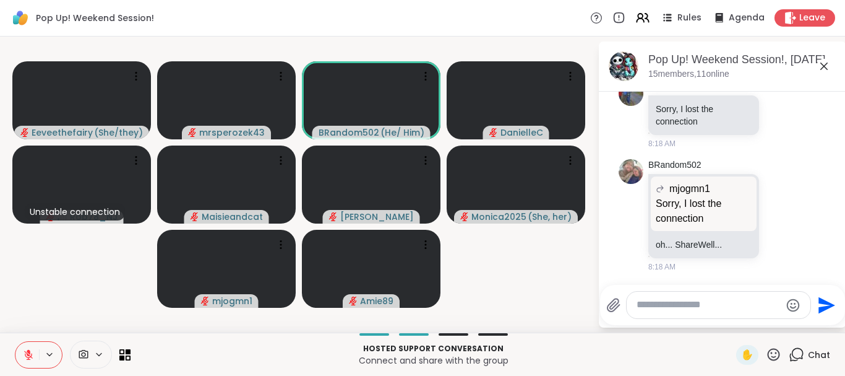
click at [822, 62] on icon at bounding box center [824, 66] width 15 height 15
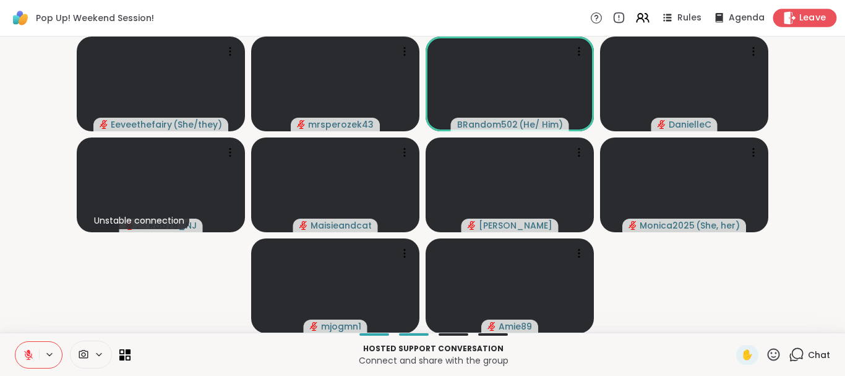
click at [794, 15] on icon at bounding box center [789, 17] width 13 height 13
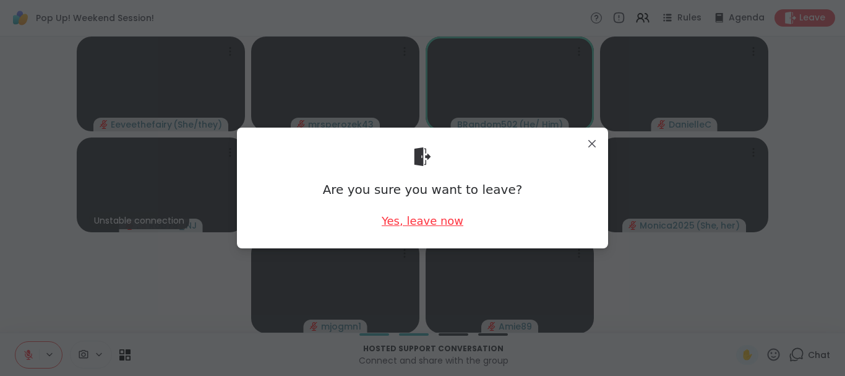
click at [420, 218] on div "Yes, leave now" at bounding box center [423, 220] width 82 height 15
